Goal: Information Seeking & Learning: Learn about a topic

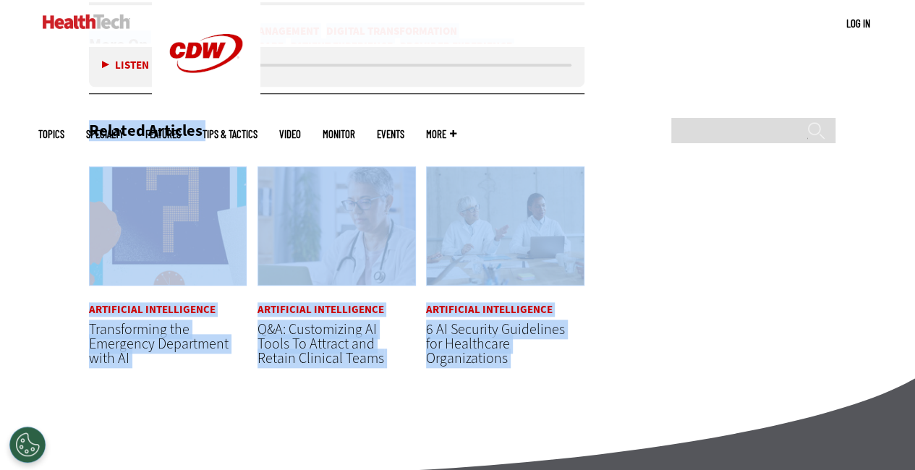
scroll to position [3651, 0]
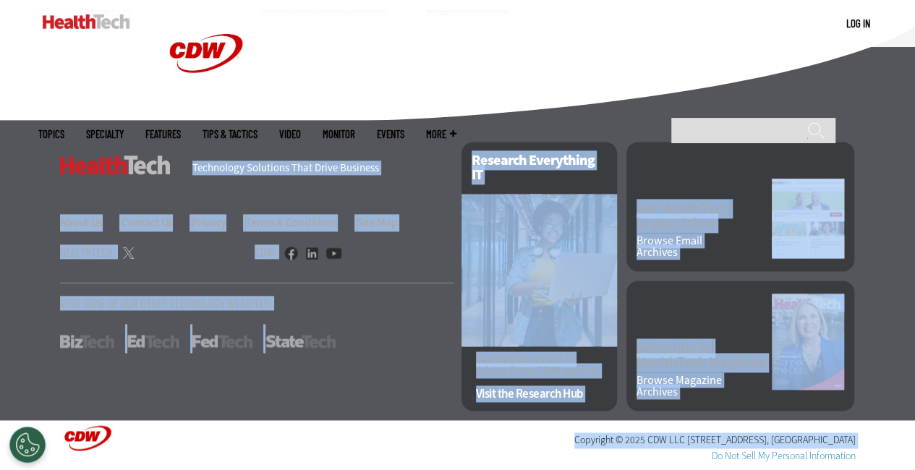
drag, startPoint x: 88, startPoint y: 284, endPoint x: 422, endPoint y: 515, distance: 406.6
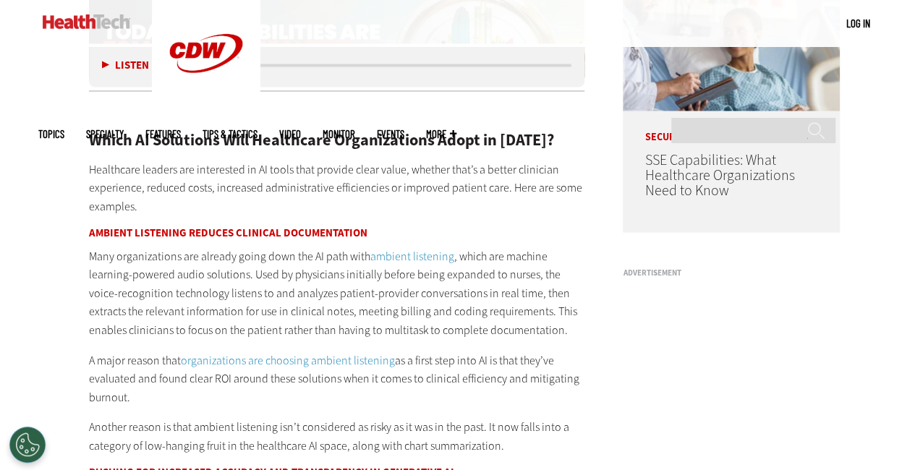
scroll to position [1140, 0]
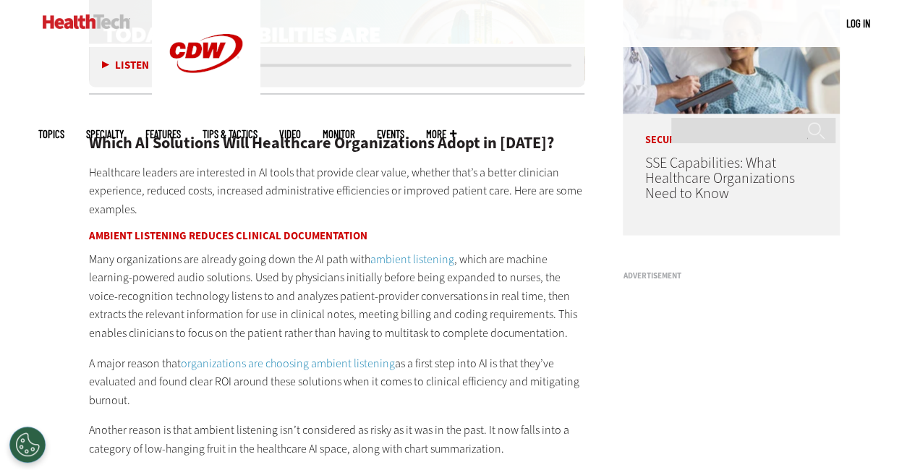
click at [92, 138] on h2 "Which AI Solutions Will Healthcare Organizations Adopt in [DATE]?" at bounding box center [337, 143] width 496 height 16
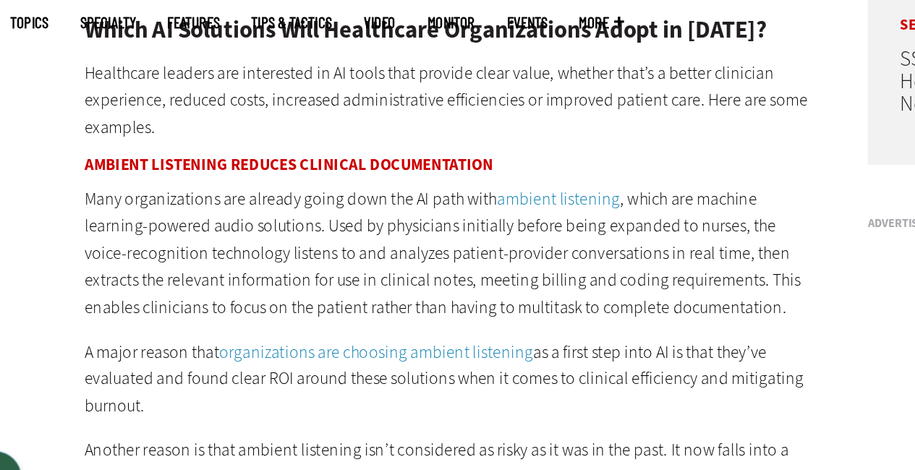
scroll to position [1143, 0]
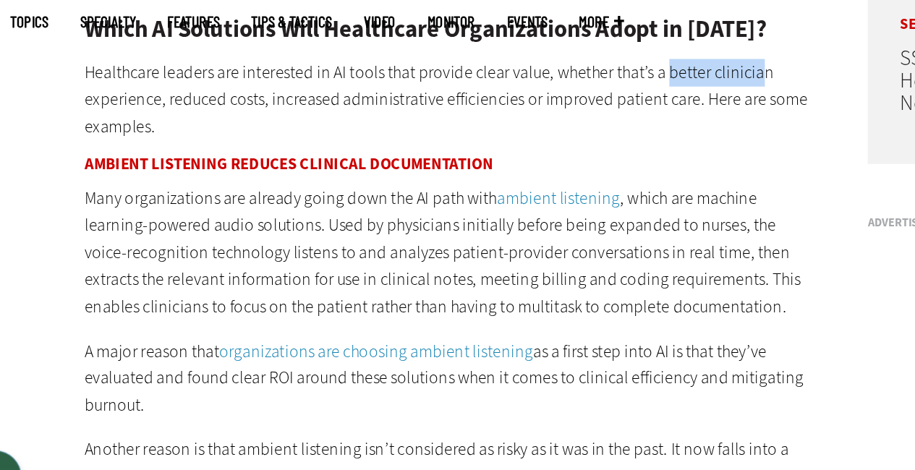
drag, startPoint x: 482, startPoint y: 165, endPoint x: 546, endPoint y: 174, distance: 64.2
click at [546, 174] on p "Healthcare leaders are interested in AI tools that provide clear value, whether…" at bounding box center [337, 188] width 496 height 56
click at [128, 180] on p "Healthcare leaders are interested in AI tools that provide clear value, whether…" at bounding box center [337, 188] width 496 height 56
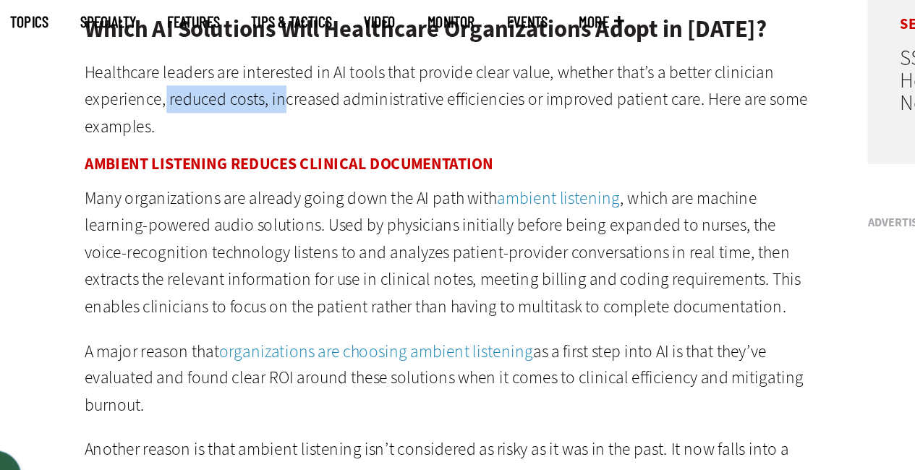
drag, startPoint x: 141, startPoint y: 182, endPoint x: 221, endPoint y: 189, distance: 79.9
click at [221, 189] on p "Healthcare leaders are interested in AI tools that provide clear value, whether…" at bounding box center [337, 188] width 496 height 56
click at [230, 189] on p "Healthcare leaders are interested in AI tools that provide clear value, whether…" at bounding box center [337, 188] width 496 height 56
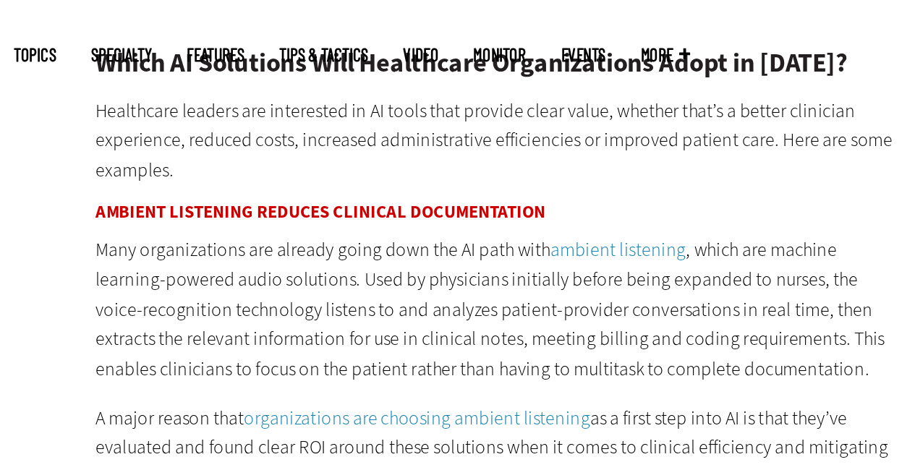
drag, startPoint x: 587, startPoint y: 101, endPoint x: 352, endPoint y: 223, distance: 264.3
click at [352, 226] on h3 "Ambient Listening Reduces Clinical Documentation" at bounding box center [337, 231] width 496 height 11
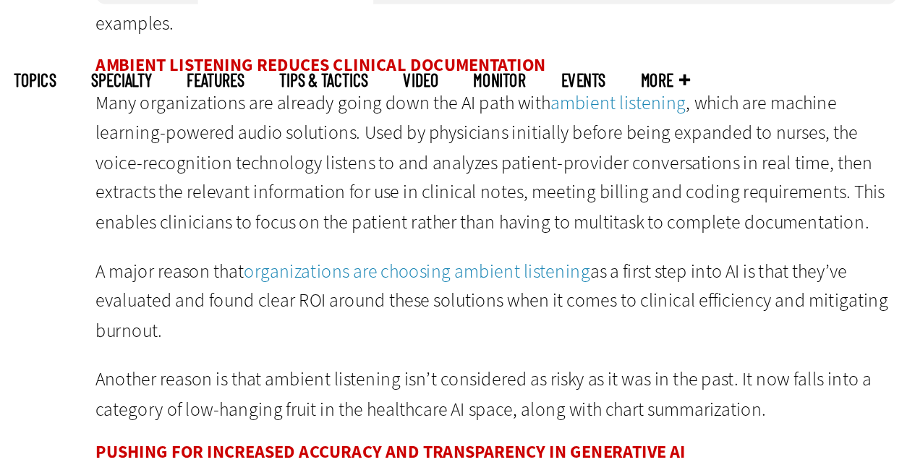
scroll to position [1250, 0]
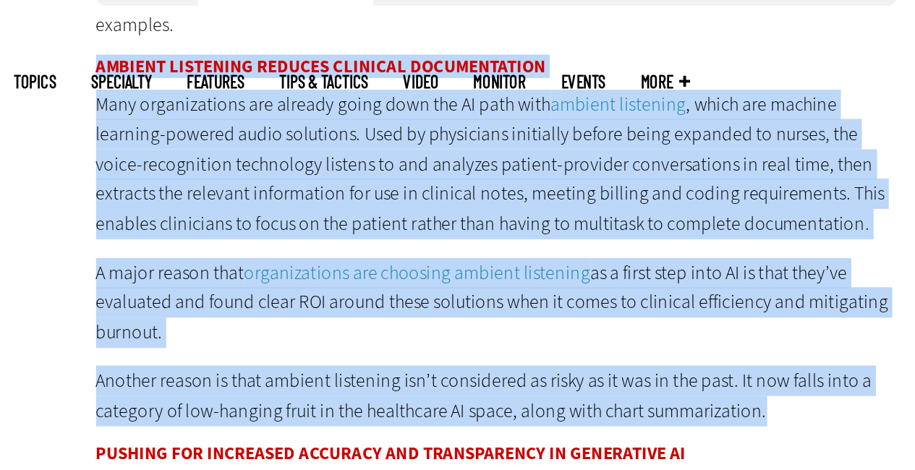
drag, startPoint x: 88, startPoint y: 122, endPoint x: 511, endPoint y: 329, distance: 470.3
copy div "Ambient Listening Reduces Clinical Documentation Many organizations are already…"
click at [447, 336] on p "Another reason is that ambient listening isn’t considered as risky as it was in…" at bounding box center [337, 328] width 496 height 37
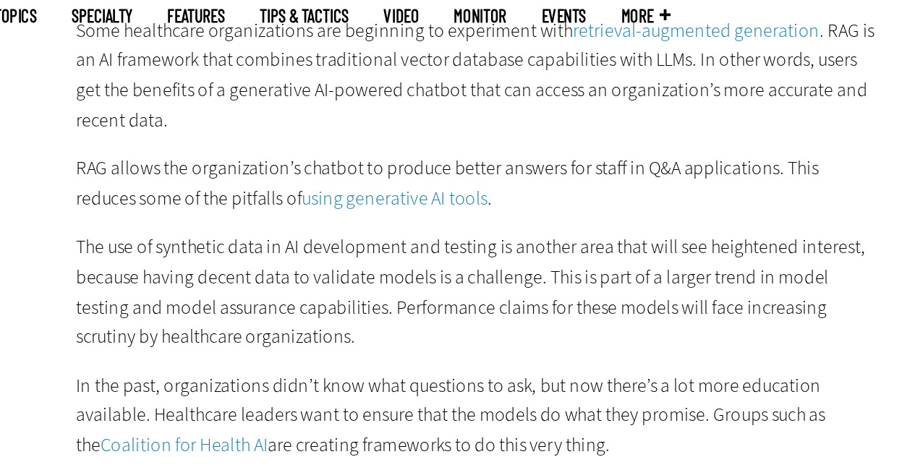
scroll to position [1494, 0]
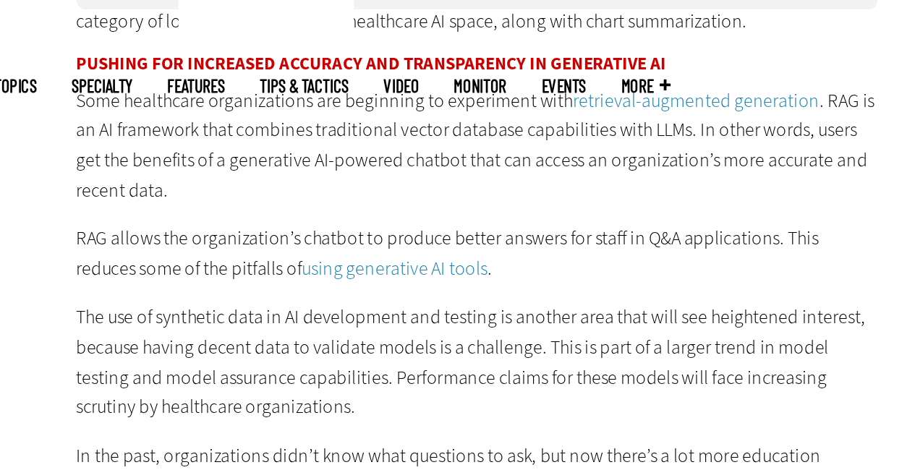
click at [89, 140] on p "Some healthcare organizations are beginning to experiment with retrieval-augmen…" at bounding box center [337, 171] width 496 height 74
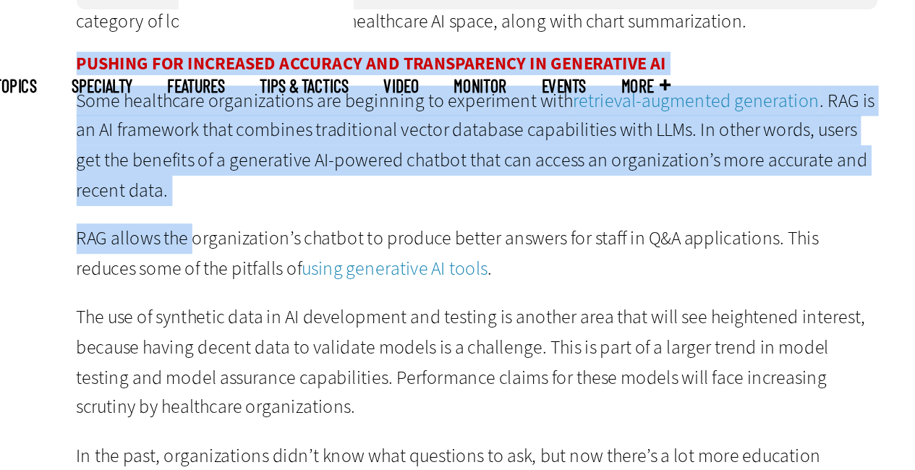
drag, startPoint x: 87, startPoint y: 120, endPoint x: 165, endPoint y: 246, distance: 148.1
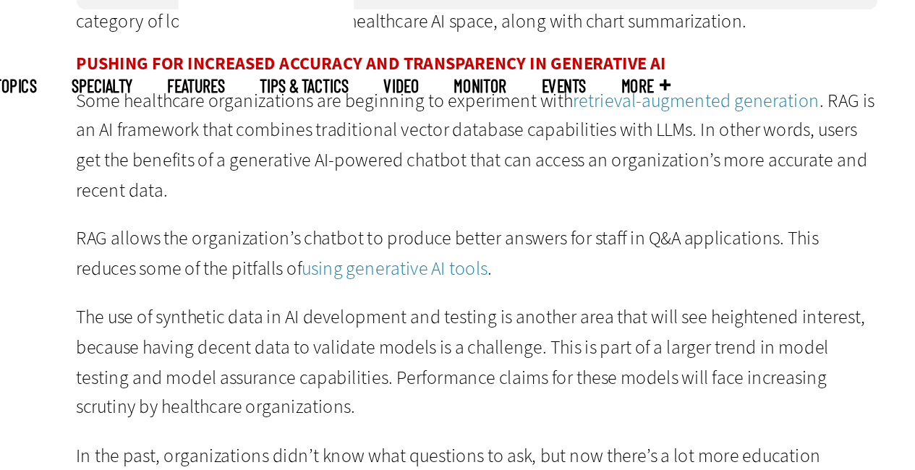
click at [207, 236] on p "RAG allows the organization’s chatbot to produce better answers for staff in Q&…" at bounding box center [337, 237] width 496 height 37
click at [89, 117] on h3 "Pushing for Increased Accuracy and Transparency in Generative AI" at bounding box center [337, 120] width 496 height 11
click at [95, 118] on h3 "Pushing for Increased Accuracy and Transparency in Generative AI" at bounding box center [337, 120] width 496 height 11
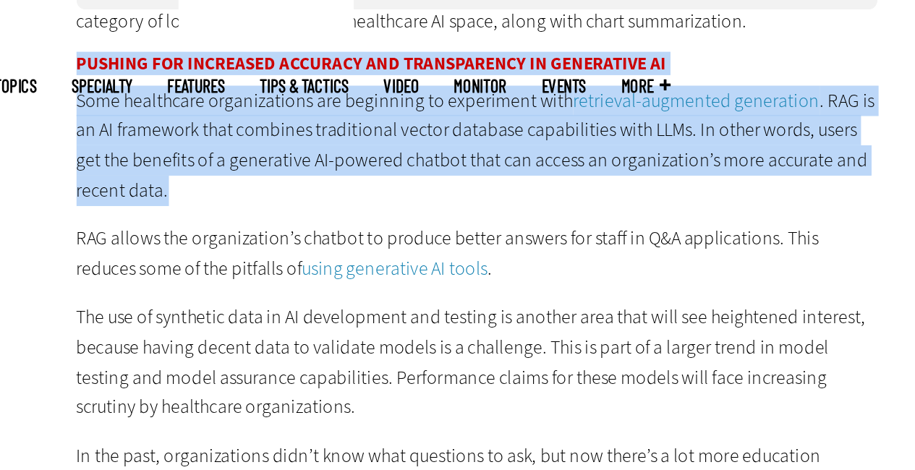
drag, startPoint x: 89, startPoint y: 117, endPoint x: 170, endPoint y: 231, distance: 139.5
click at [90, 121] on h3 "Pushing for Increased Accuracy and Transparency in Generative AI" at bounding box center [337, 120] width 496 height 11
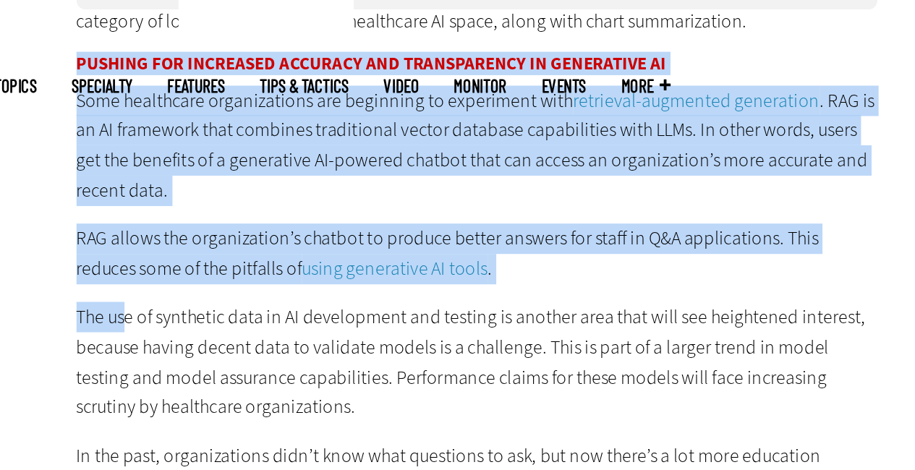
drag, startPoint x: 89, startPoint y: 121, endPoint x: 121, endPoint y: 259, distance: 141.7
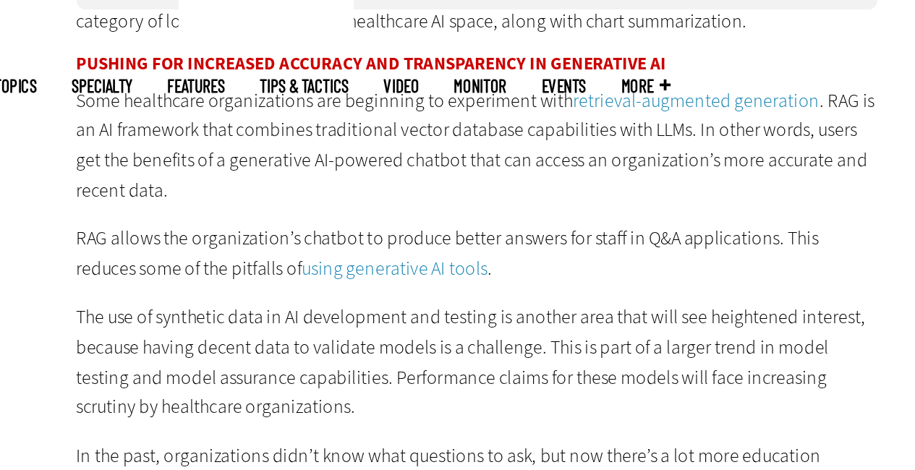
drag, startPoint x: 86, startPoint y: 120, endPoint x: 82, endPoint y: 108, distance: 12.4
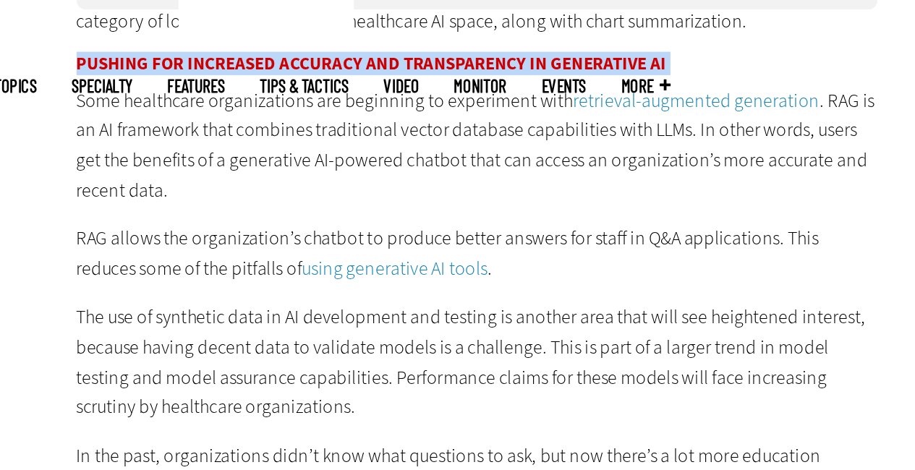
drag, startPoint x: 82, startPoint y: 108, endPoint x: 88, endPoint y: 120, distance: 13.3
click at [89, 120] on h3 "Pushing for Increased Accuracy and Transparency in Generative AI" at bounding box center [337, 120] width 496 height 11
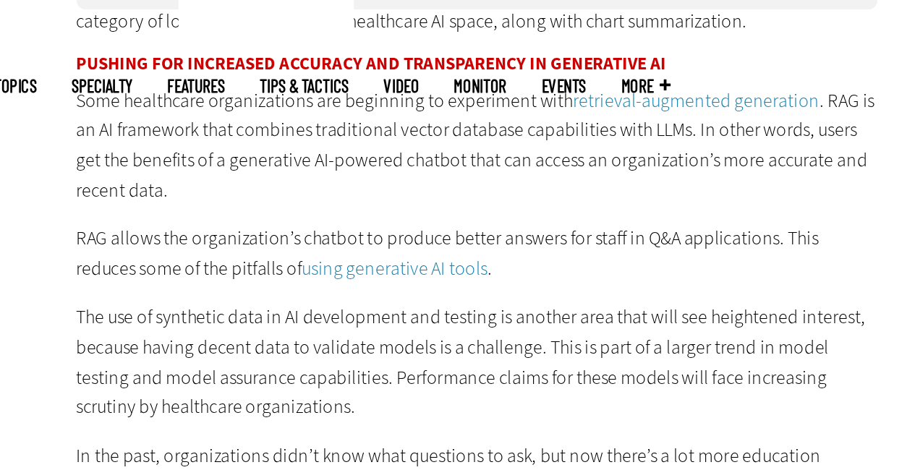
click at [89, 120] on h3 "Pushing for Increased Accuracy and Transparency in Generative AI" at bounding box center [337, 120] width 496 height 11
click at [89, 118] on h3 "Pushing for Increased Accuracy and Transparency in Generative AI" at bounding box center [337, 120] width 496 height 11
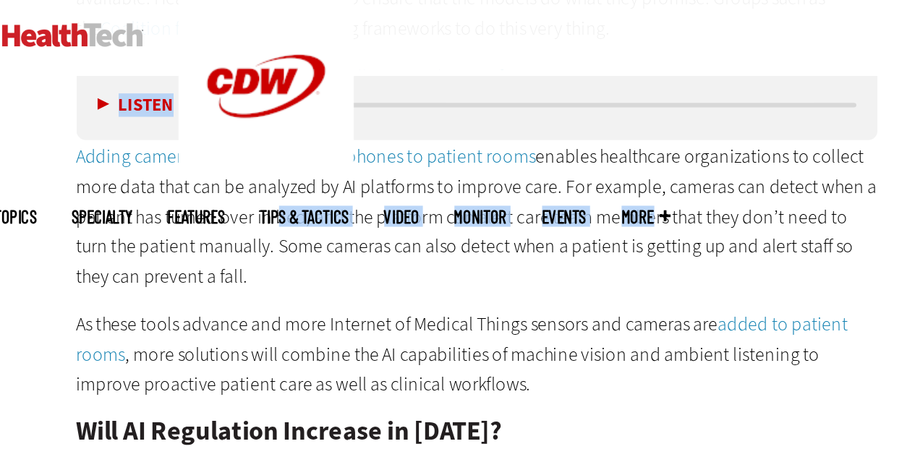
scroll to position [1825, 0]
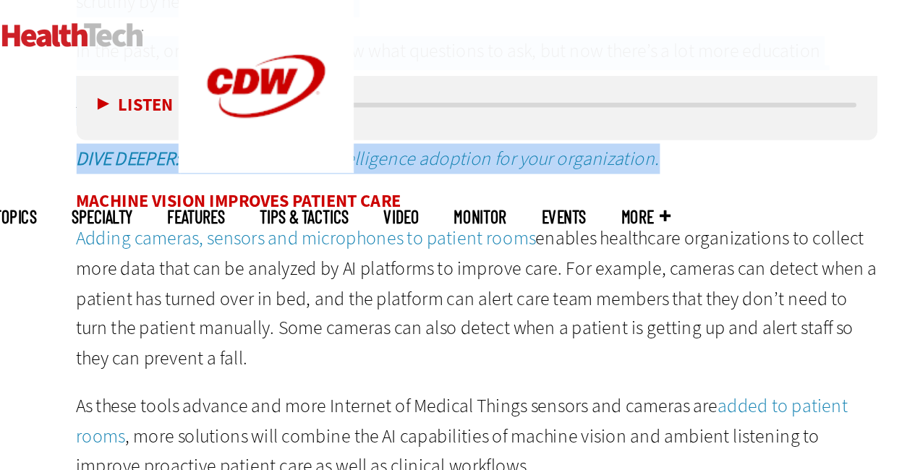
drag, startPoint x: 89, startPoint y: 116, endPoint x: 454, endPoint y: 103, distance: 365.4
click at [454, 103] on div "Which AI Solutions Will Healthcare Organizations Adopt in [DATE]? Healthcare le…" at bounding box center [337, 354] width 496 height 1868
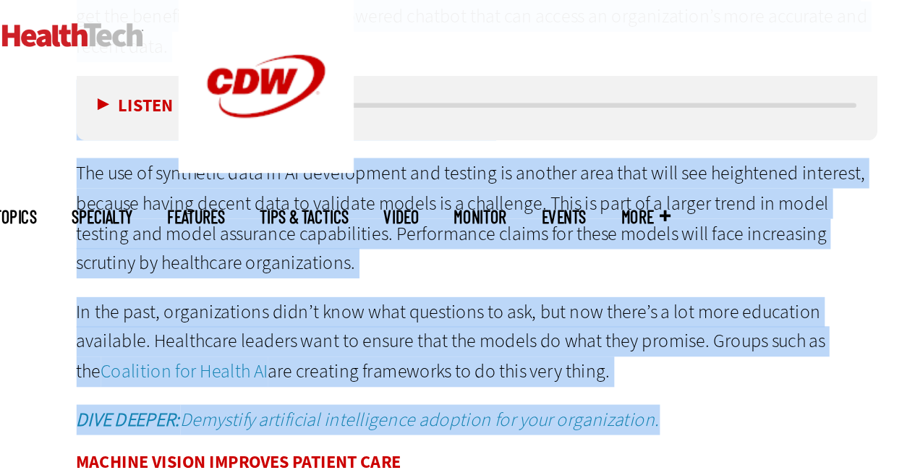
scroll to position [1661, 0]
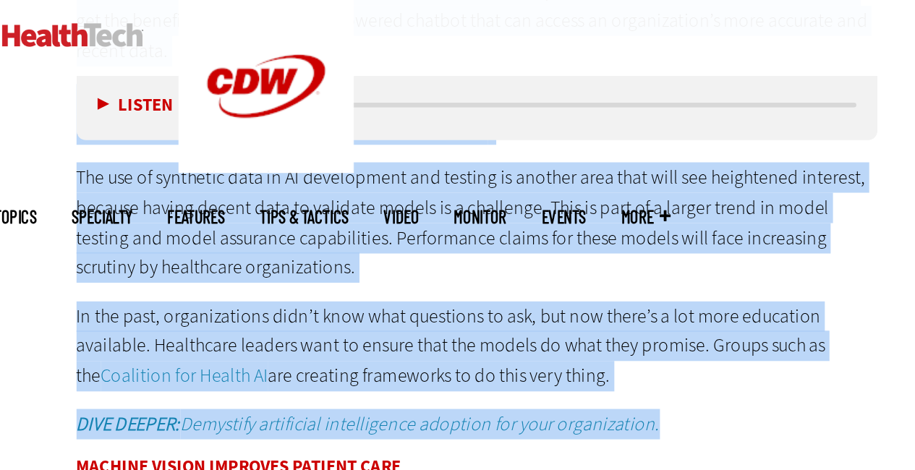
copy div "Loremip dol Sitametco Adipisci eli Seddoeiusmod te Incididunt UT Labo etdolorem…"
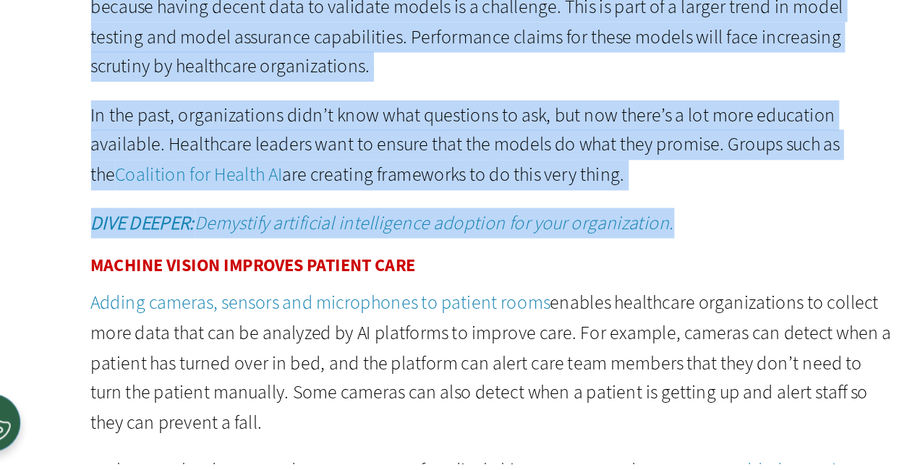
scroll to position [1603, 0]
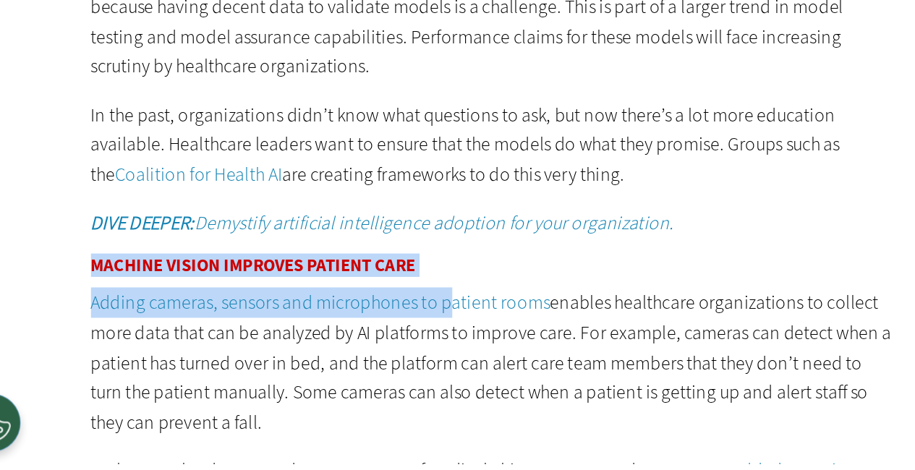
drag, startPoint x: 91, startPoint y: 346, endPoint x: 307, endPoint y: 352, distance: 215.6
click at [312, 342] on h3 "Machine Vision Improves Patient Care" at bounding box center [337, 347] width 496 height 11
